Goal: Information Seeking & Learning: Check status

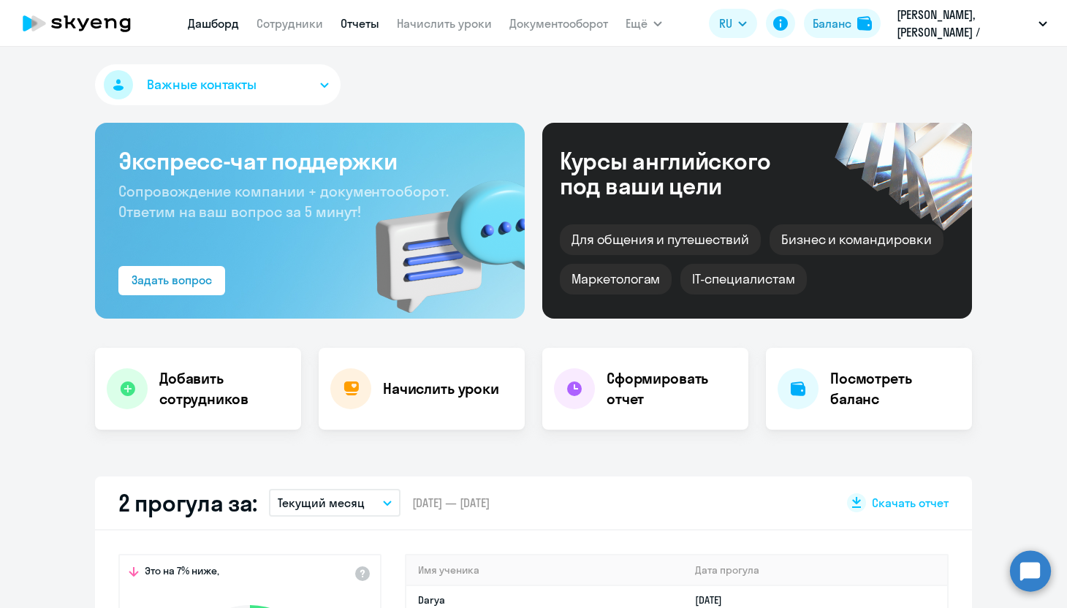
click at [366, 22] on link "Отчеты" at bounding box center [359, 23] width 39 height 15
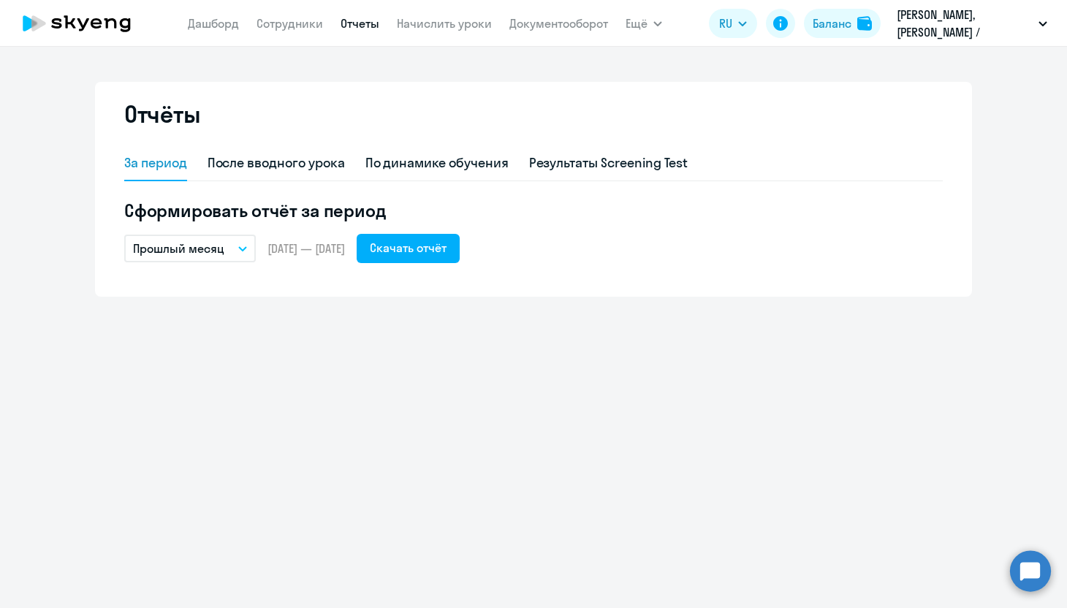
click at [438, 263] on div "За период После вводного урока По динамике обучения Результаты Screening Test С…" at bounding box center [533, 212] width 818 height 133
click at [439, 253] on div "Скачать отчёт" at bounding box center [408, 248] width 77 height 18
click at [217, 23] on link "Дашборд" at bounding box center [213, 23] width 51 height 15
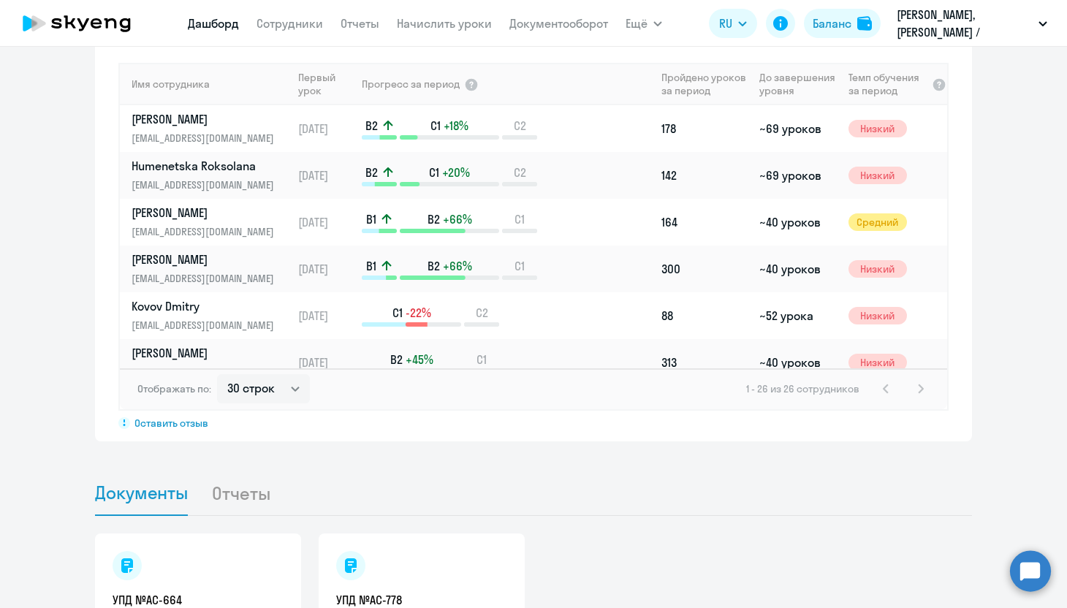
scroll to position [1038, 0]
click at [267, 392] on select "30 строк 50 строк 100 строк" at bounding box center [263, 387] width 93 height 29
select select "100"
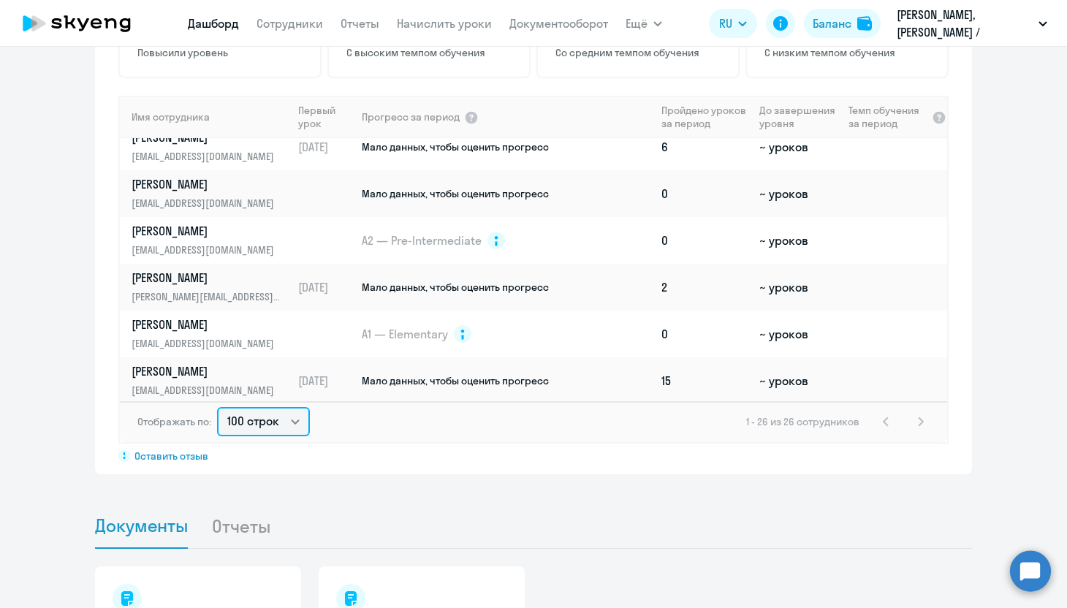
scroll to position [953, 0]
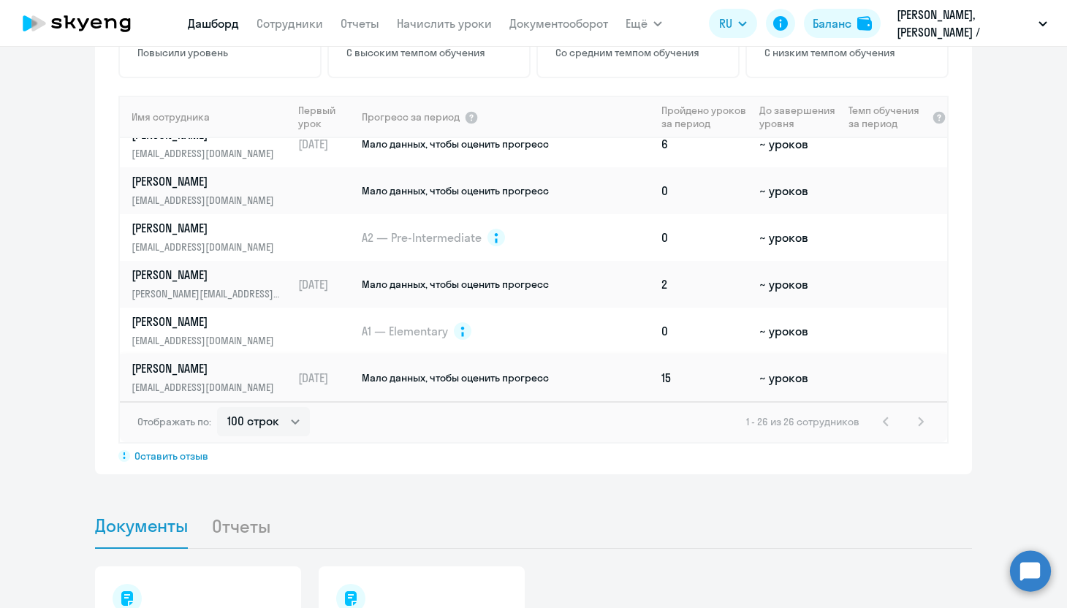
click at [163, 372] on p "[PERSON_NAME]" at bounding box center [207, 368] width 151 height 16
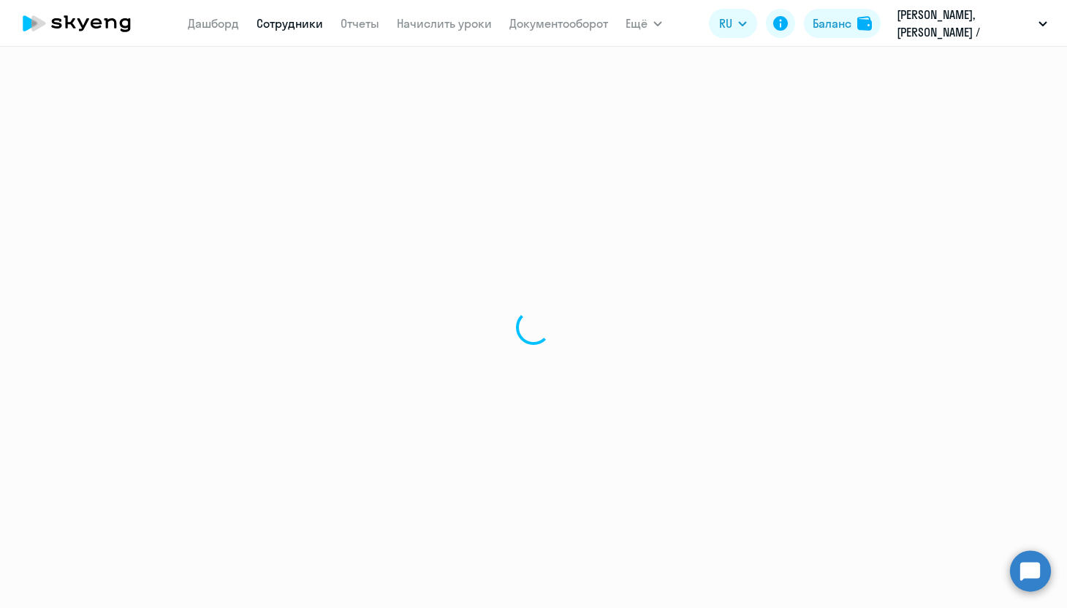
select select "english"
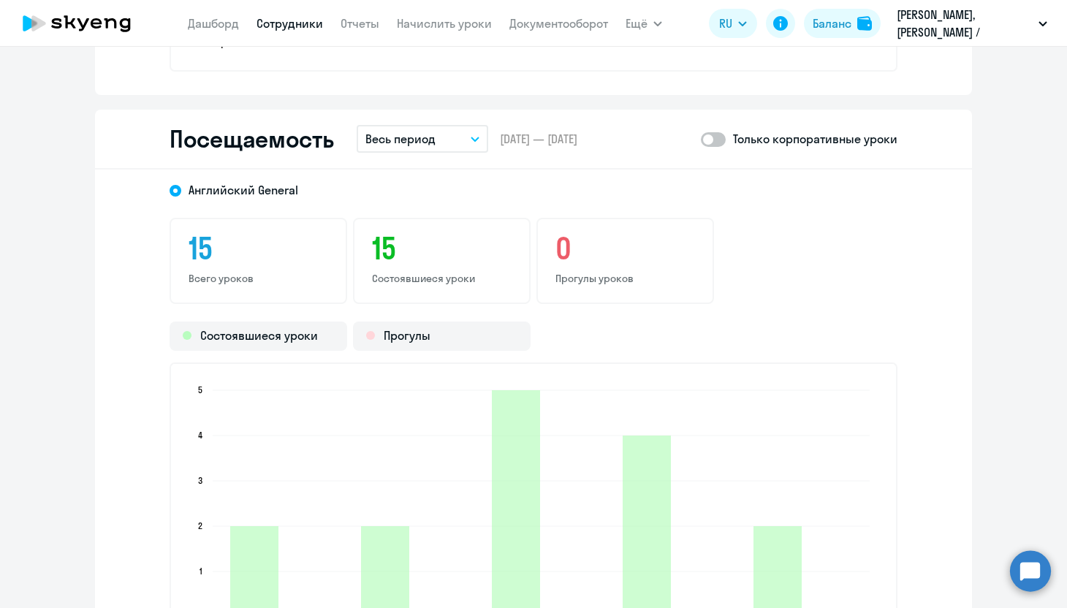
scroll to position [1682, 0]
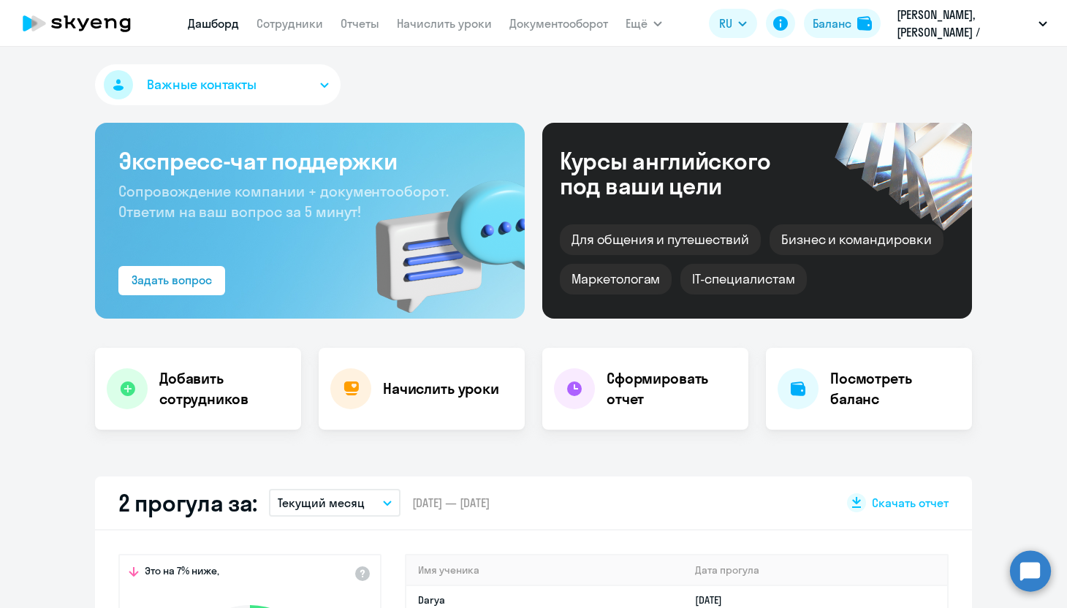
select select "30"
